Goal: Task Accomplishment & Management: Manage account settings

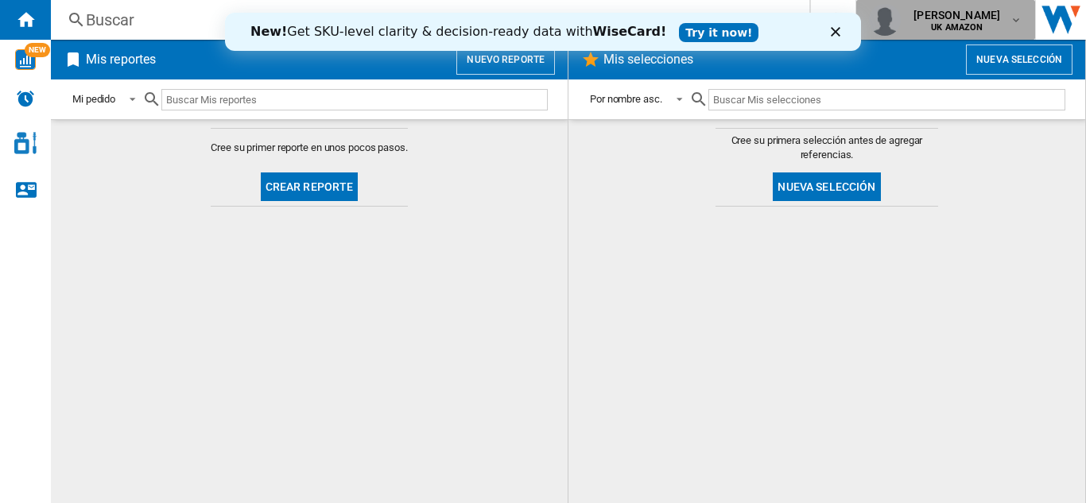
click at [982, 28] on b "UK AMAZON" at bounding box center [957, 27] width 52 height 10
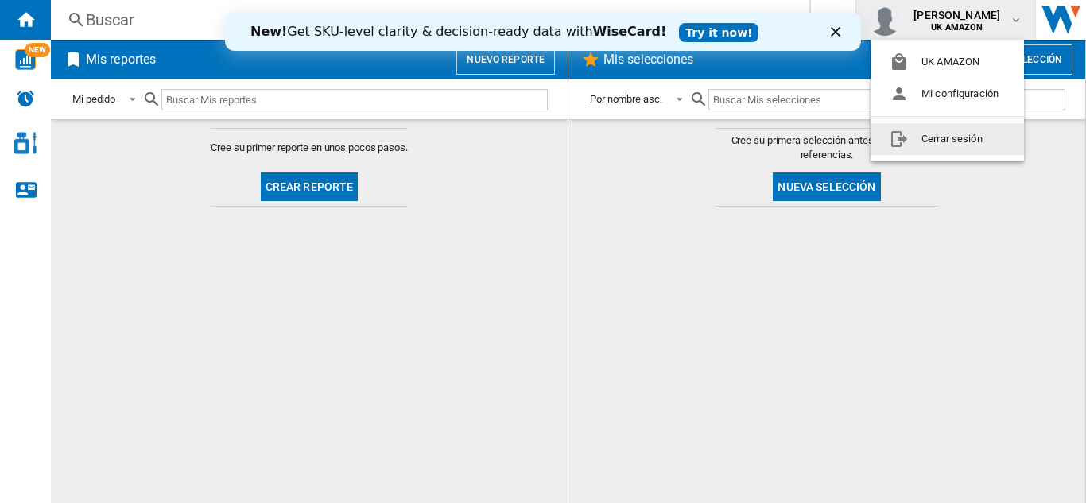
click at [955, 137] on button "Cerrar sesión" at bounding box center [946, 139] width 153 height 32
